Goal: Task Accomplishment & Management: Manage account settings

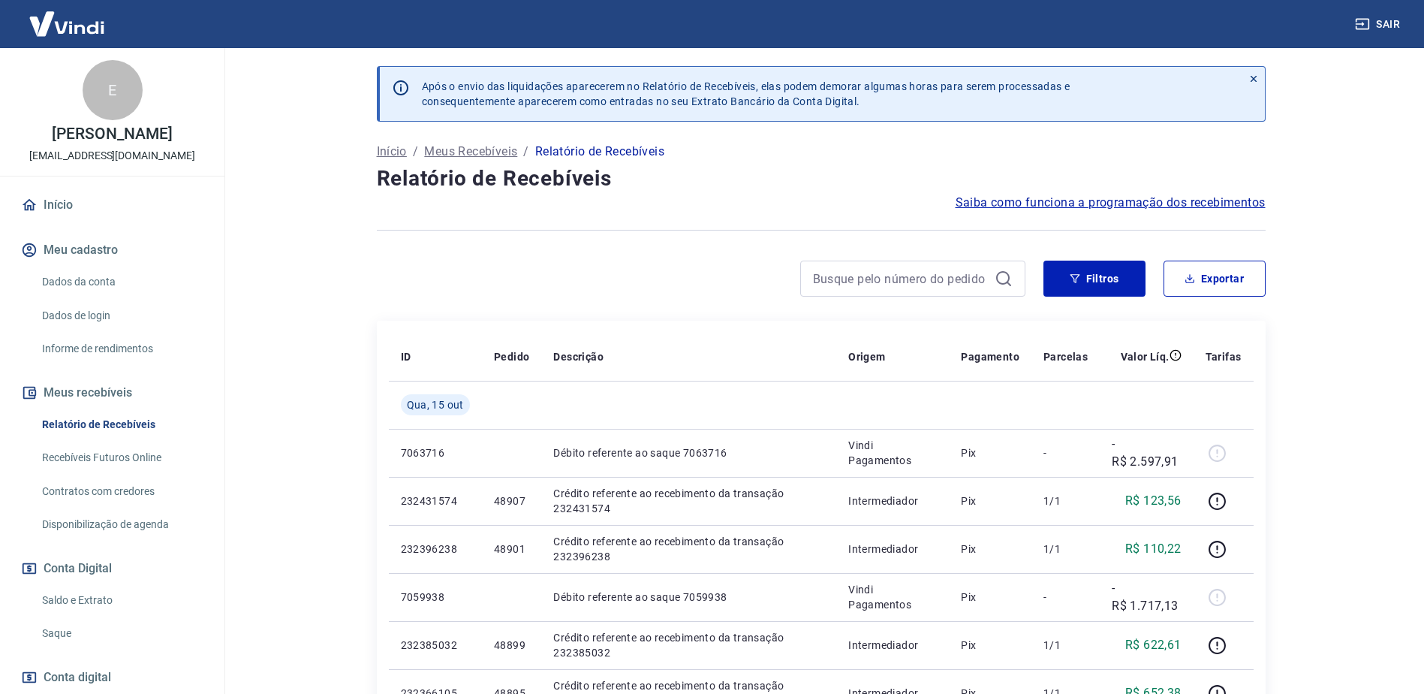
drag, startPoint x: 124, startPoint y: 423, endPoint x: 142, endPoint y: 418, distance: 18.8
click at [124, 423] on link "Relatório de Recebíveis" at bounding box center [121, 424] width 170 height 31
click at [1220, 282] on button "Exportar" at bounding box center [1215, 279] width 102 height 36
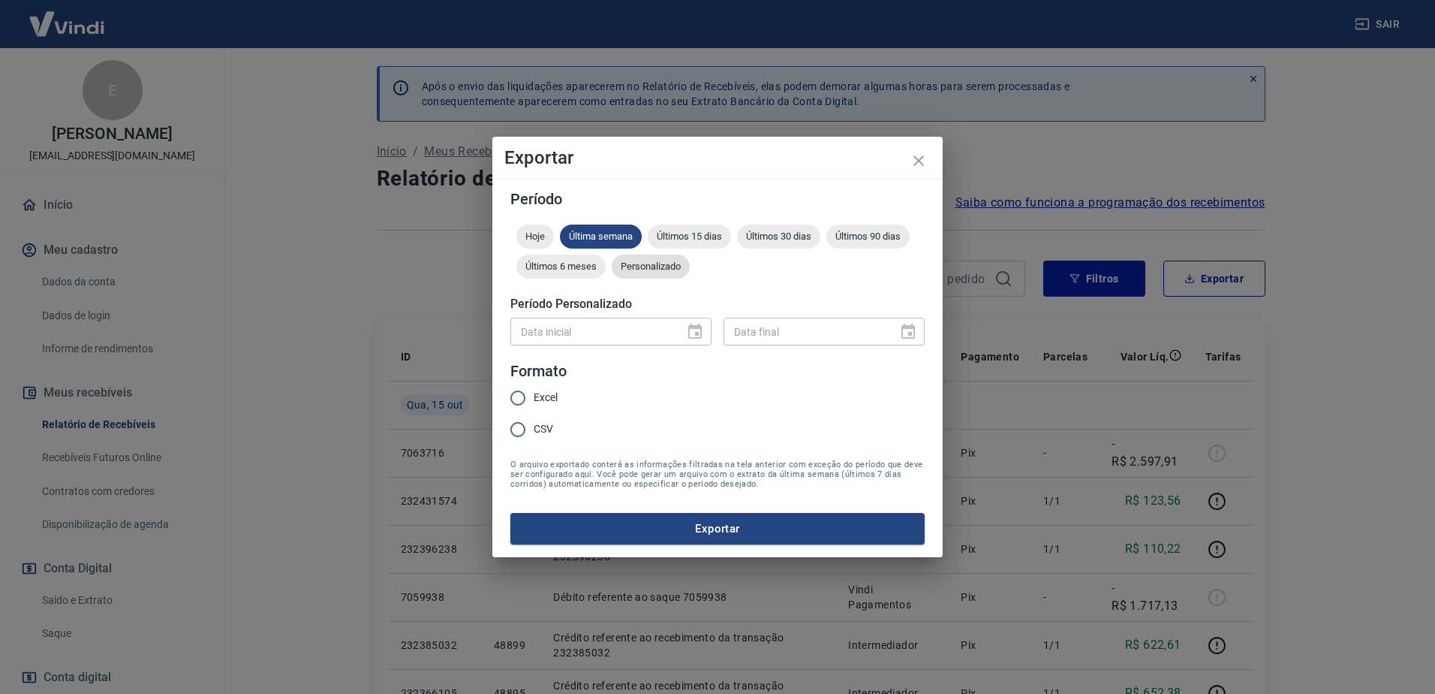
click at [676, 277] on div "Personalizado" at bounding box center [651, 267] width 78 height 24
click at [697, 333] on icon "Choose date" at bounding box center [695, 331] width 14 height 15
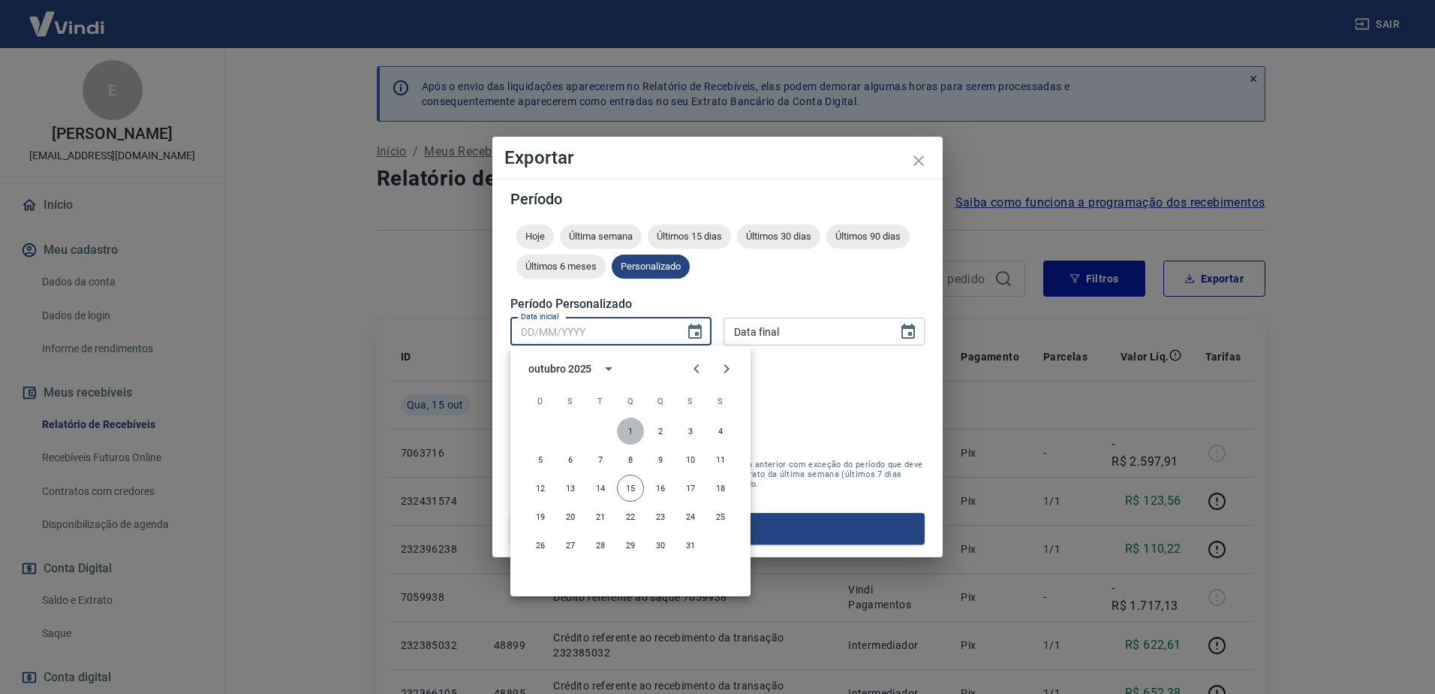
click at [627, 427] on button "1" at bounding box center [630, 430] width 27 height 27
type input "[DATE]"
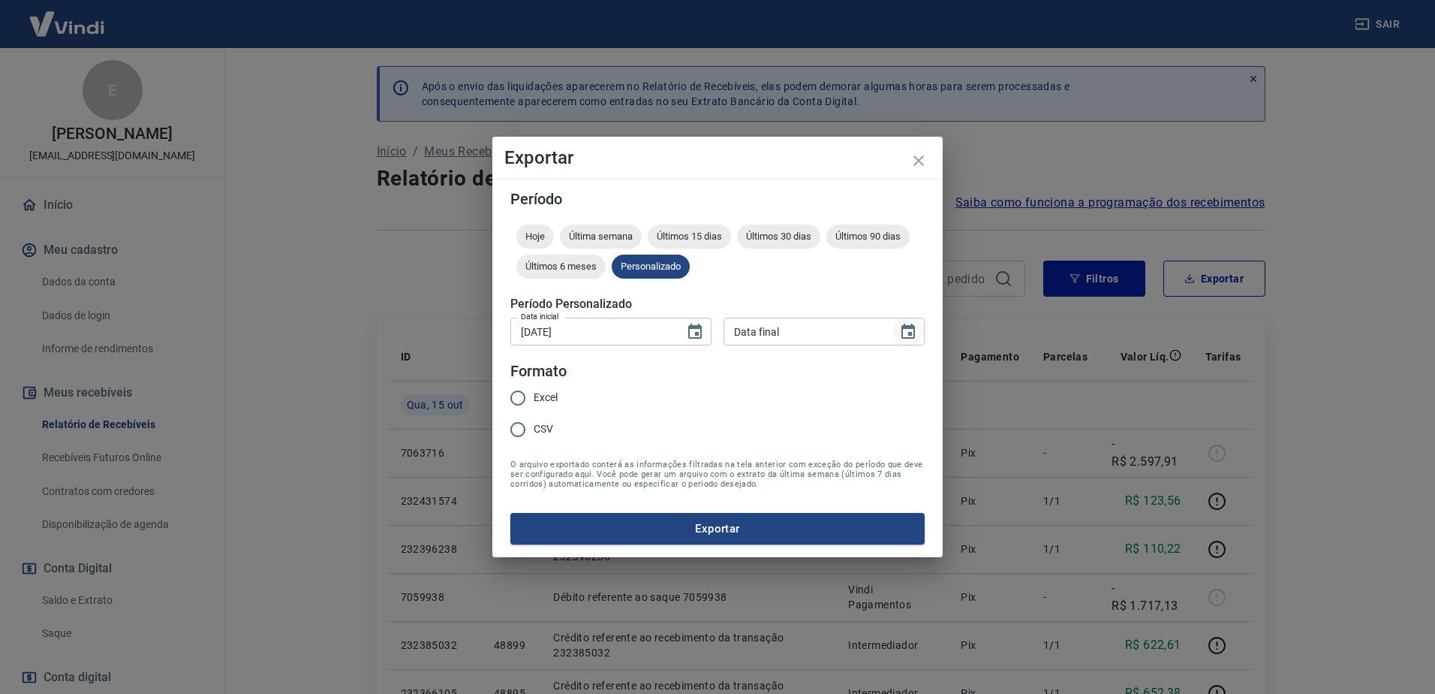
click at [910, 324] on icon "Choose date" at bounding box center [908, 332] width 18 height 18
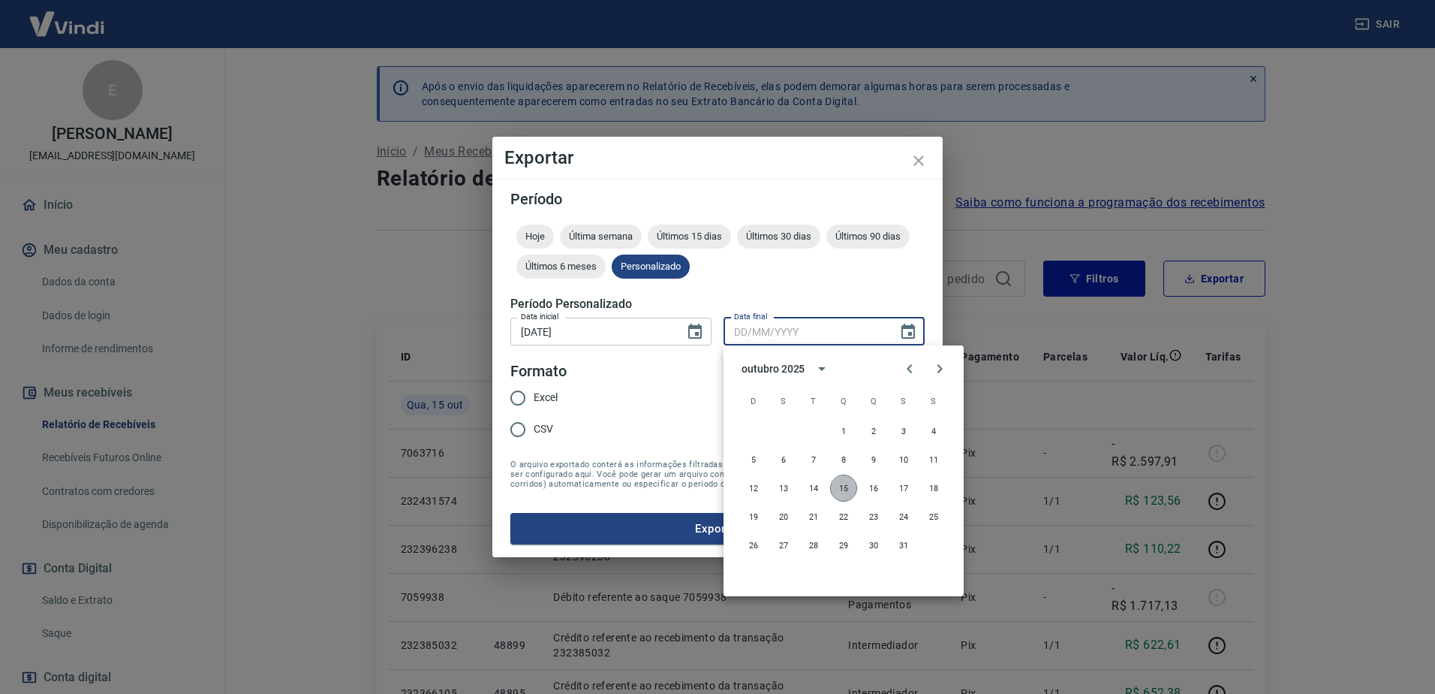
click at [849, 485] on button "15" at bounding box center [843, 487] width 27 height 27
type input "[DATE]"
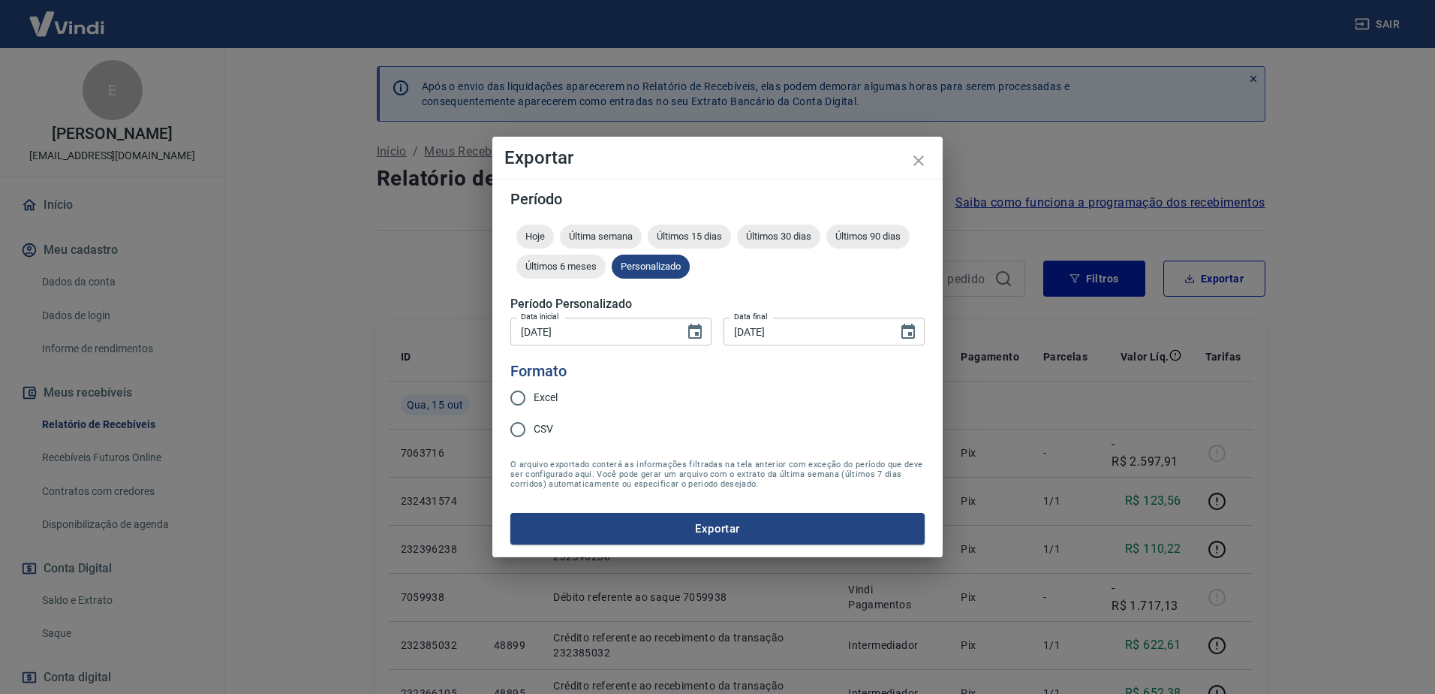
drag, startPoint x: 533, startPoint y: 400, endPoint x: 550, endPoint y: 424, distance: 29.2
click at [535, 401] on label "Excel" at bounding box center [530, 398] width 56 height 32
click at [534, 401] on input "Excel" at bounding box center [518, 398] width 32 height 32
radio input "true"
click at [721, 521] on button "Exportar" at bounding box center [718, 529] width 414 height 32
